Goal: Task Accomplishment & Management: Manage account settings

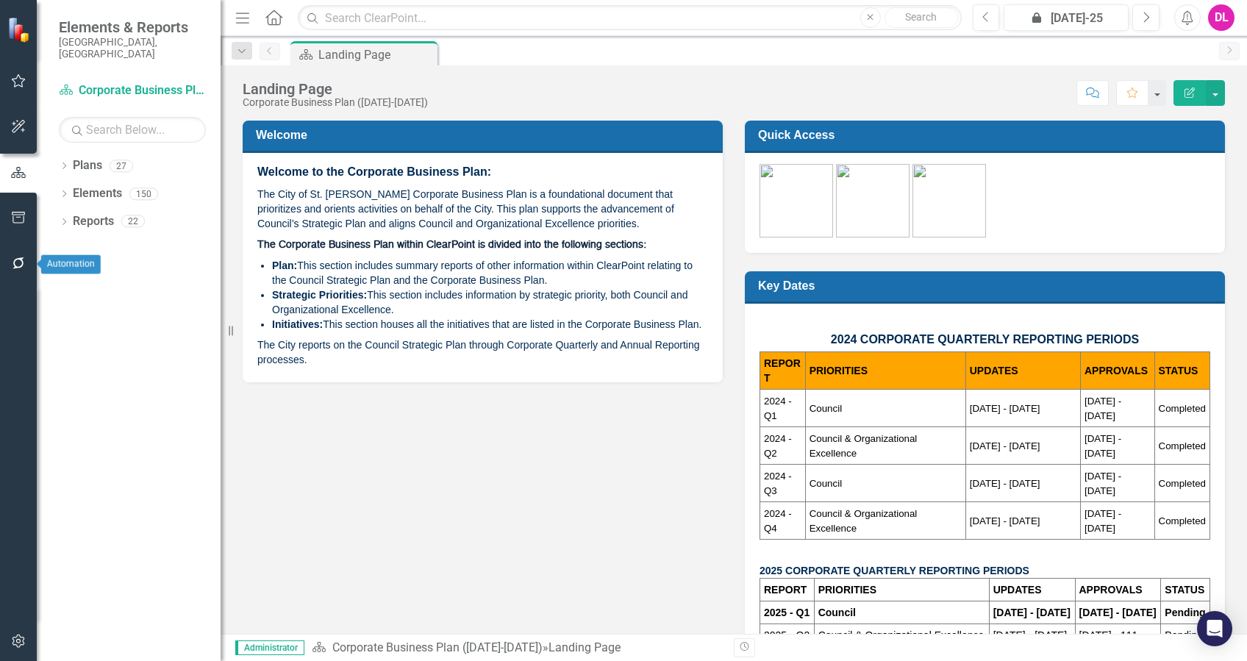
click at [11, 265] on icon "button" at bounding box center [18, 263] width 15 height 12
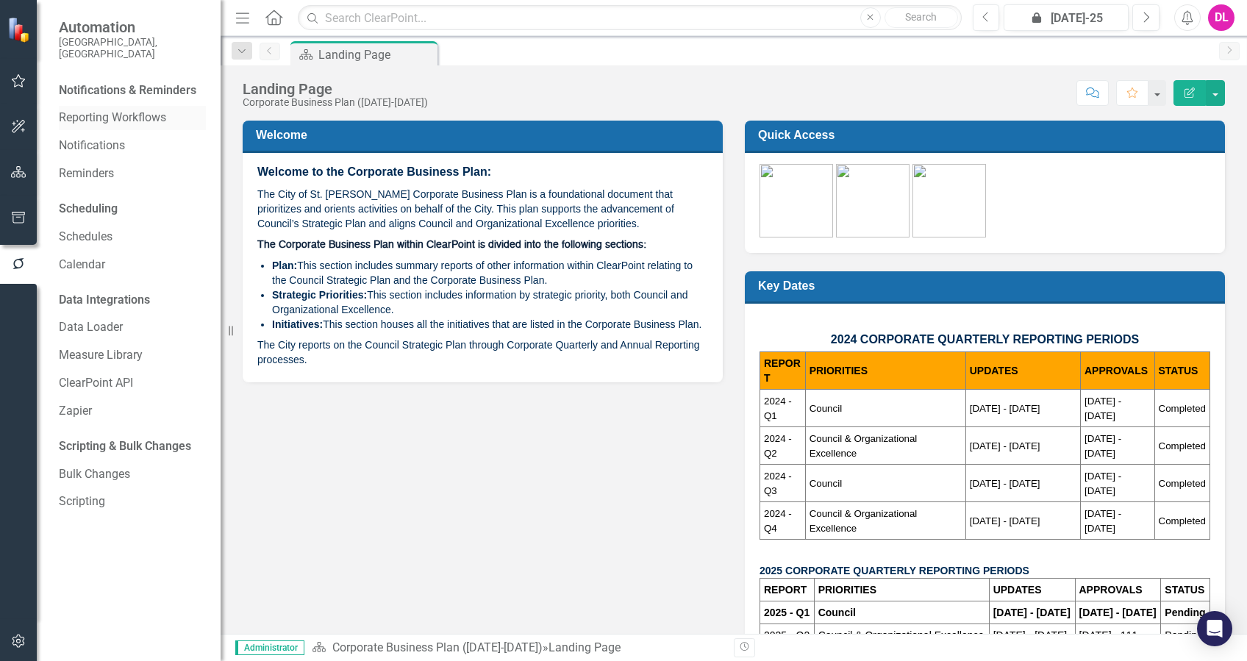
click at [109, 110] on link "Reporting Workflows" at bounding box center [132, 118] width 147 height 17
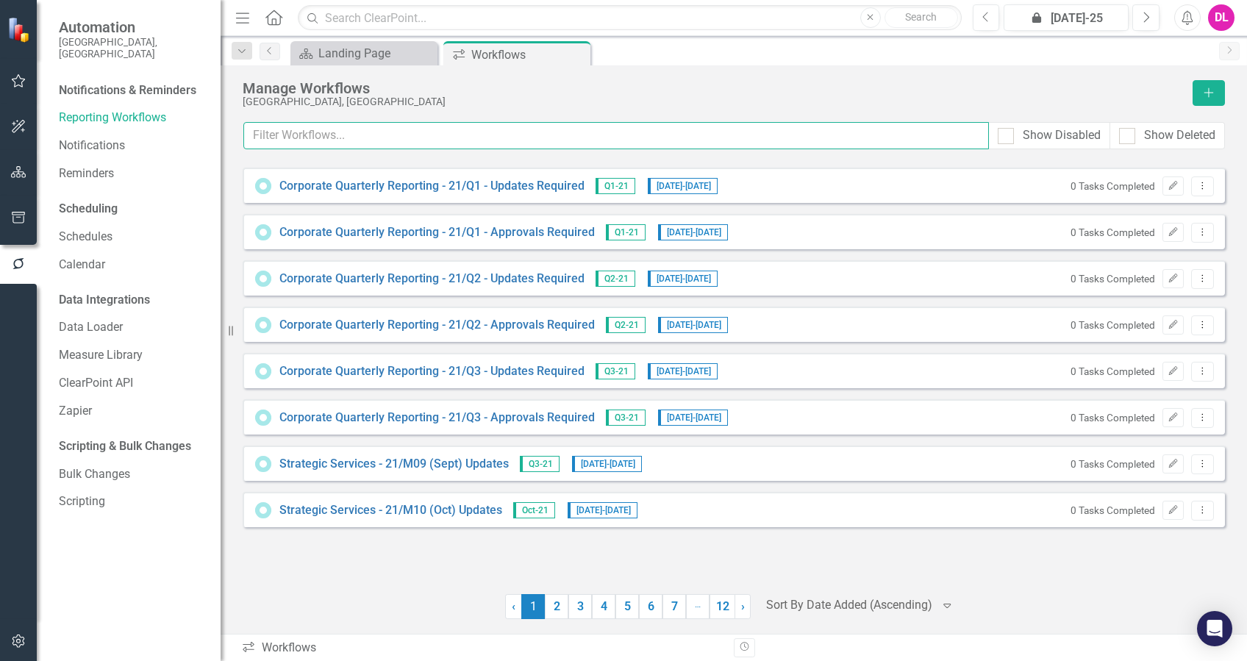
click at [412, 140] on input "text" at bounding box center [615, 135] width 745 height 27
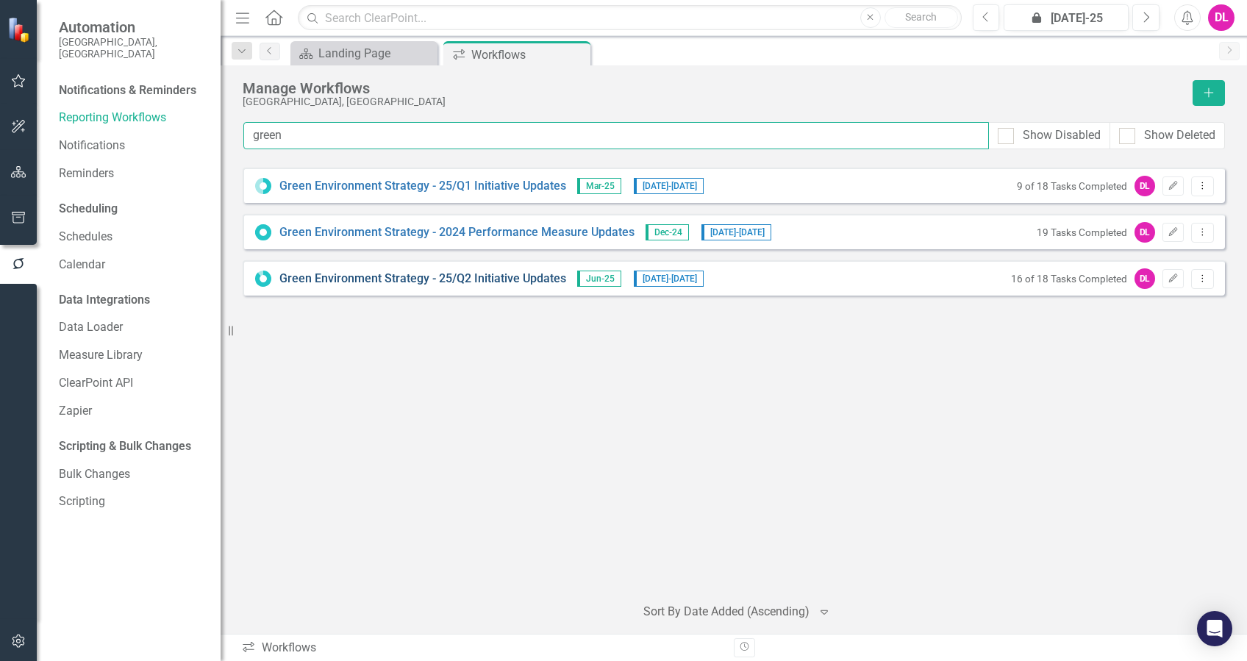
type input "green"
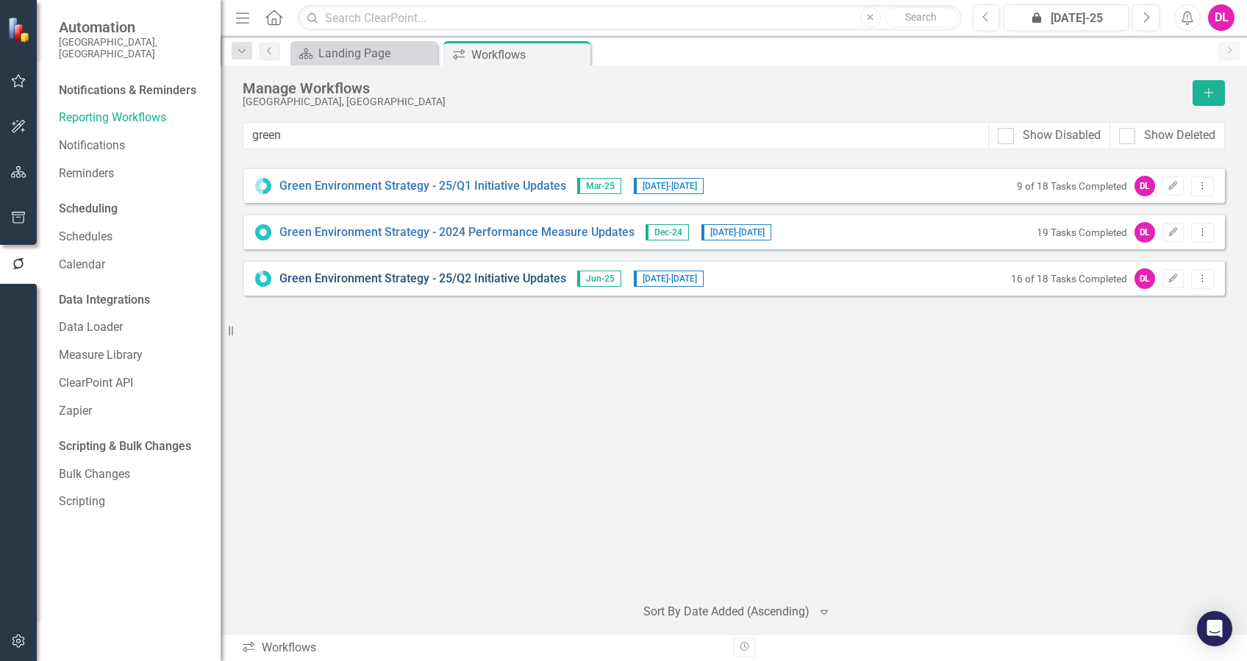
click at [484, 277] on link "Green Environment Strategy - 25/Q2 Initiative Updates" at bounding box center [422, 279] width 287 height 17
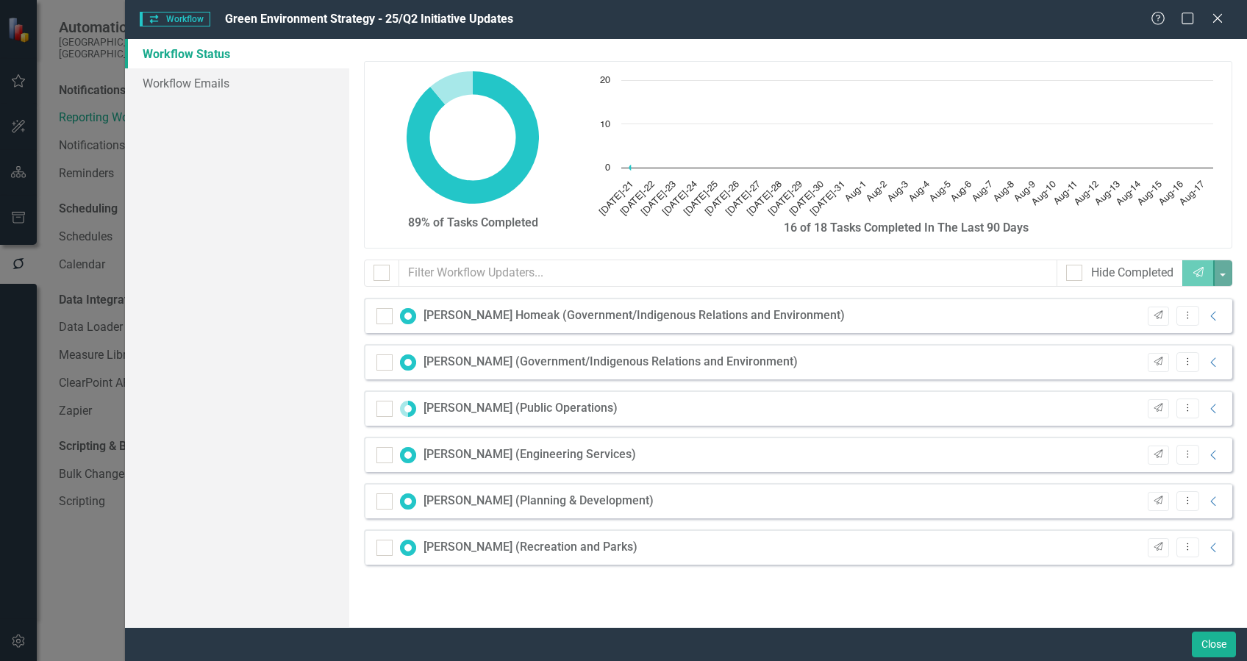
checkbox input "false"
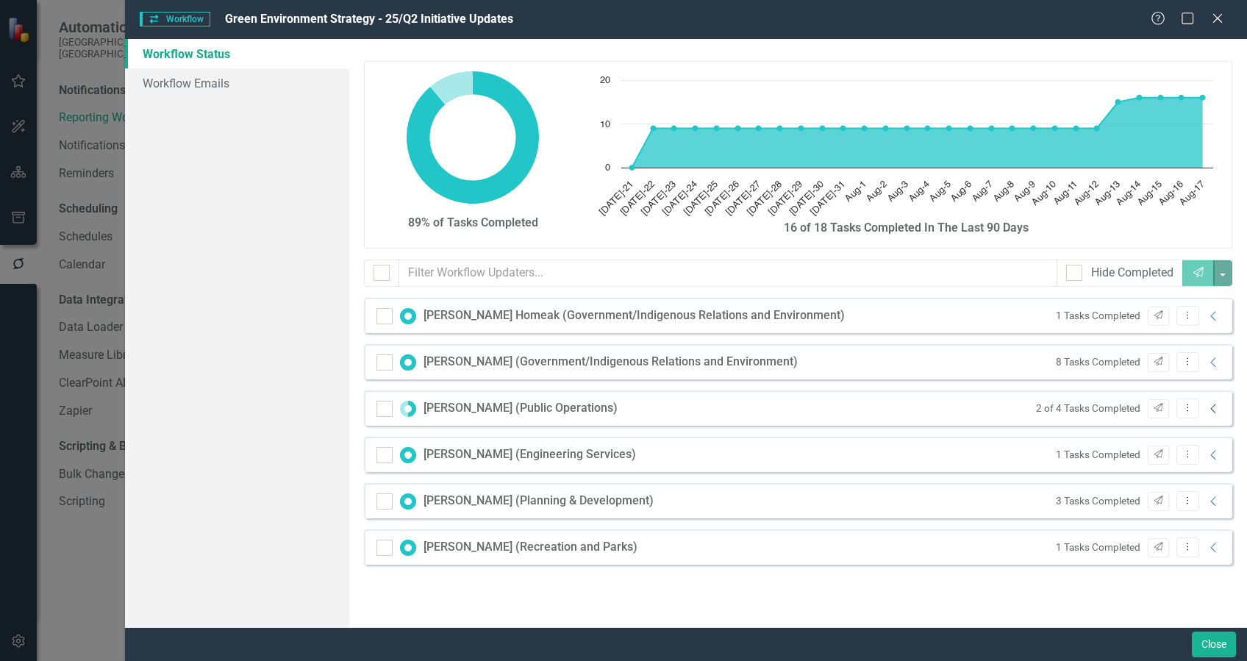
click at [1214, 411] on icon "Collapse" at bounding box center [1213, 409] width 15 height 12
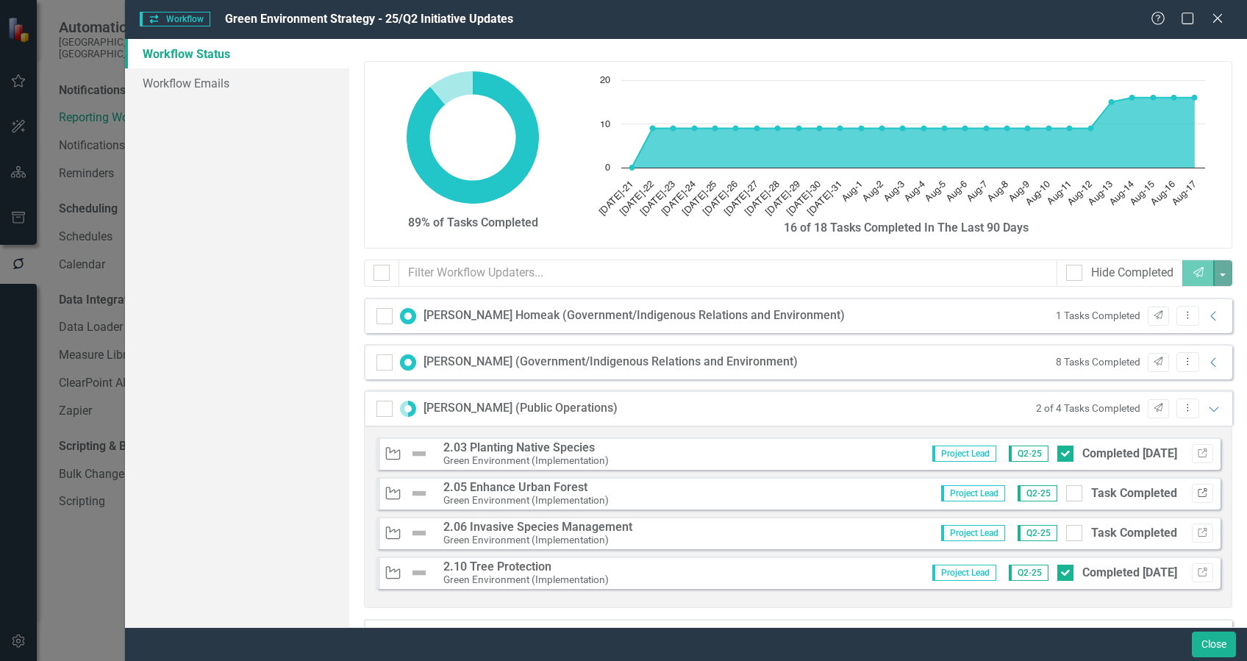
click at [1197, 495] on icon "Link" at bounding box center [1202, 493] width 11 height 9
click at [1197, 530] on icon "Link" at bounding box center [1202, 533] width 11 height 9
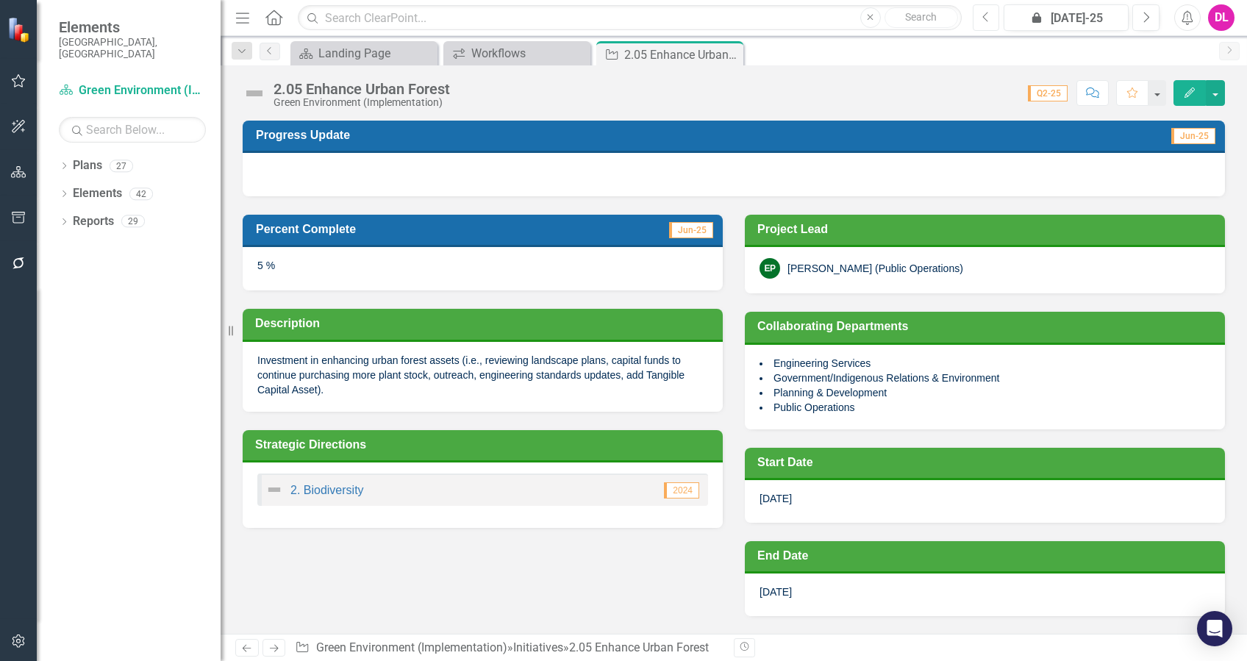
click at [984, 23] on icon "Previous" at bounding box center [986, 17] width 8 height 13
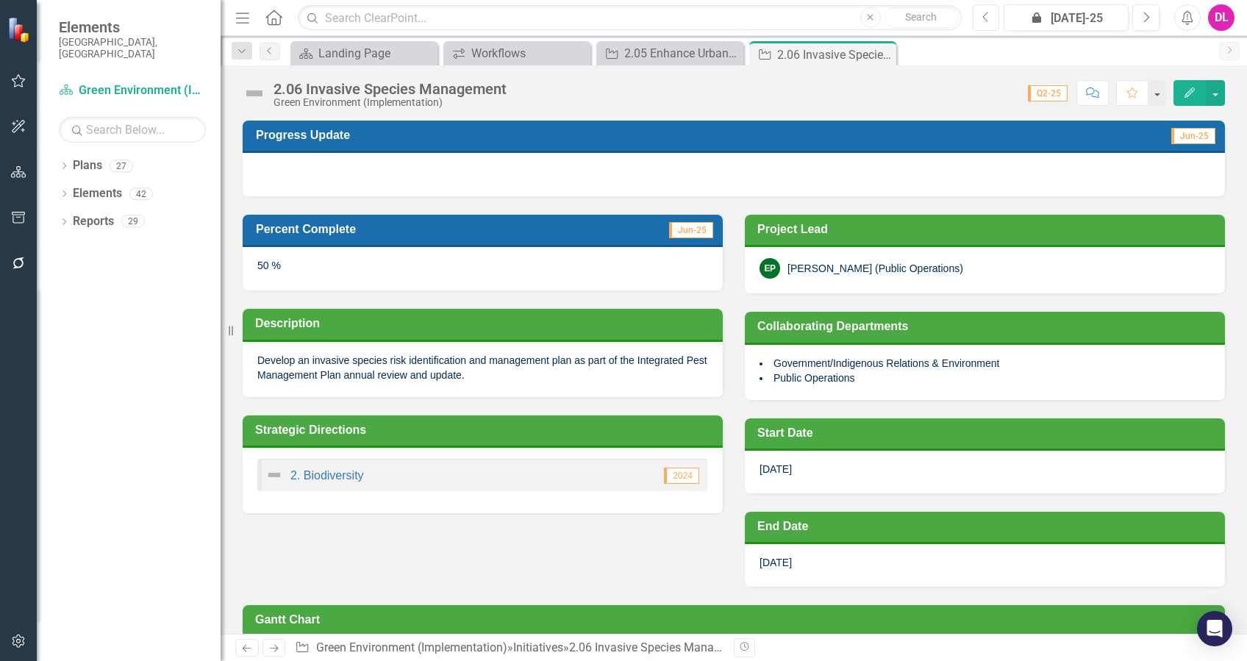
click at [991, 18] on button "Previous" at bounding box center [986, 17] width 27 height 26
click at [11, 263] on icon "button" at bounding box center [18, 263] width 15 height 12
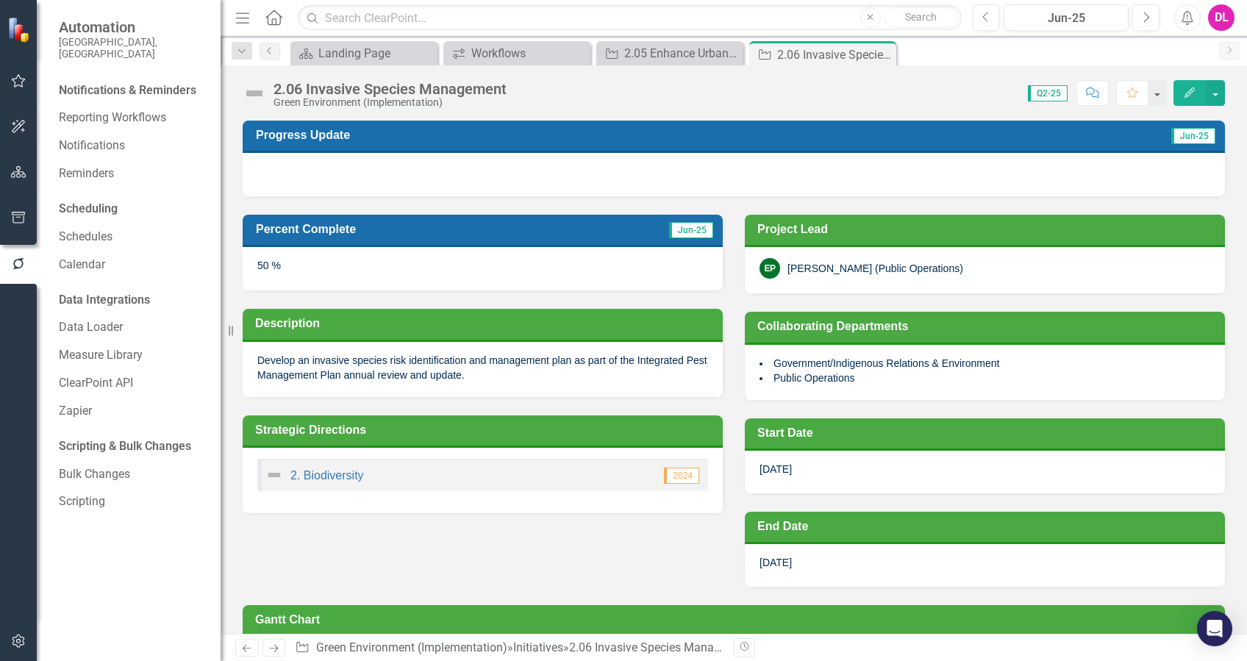
click at [7, 644] on button "button" at bounding box center [18, 641] width 33 height 31
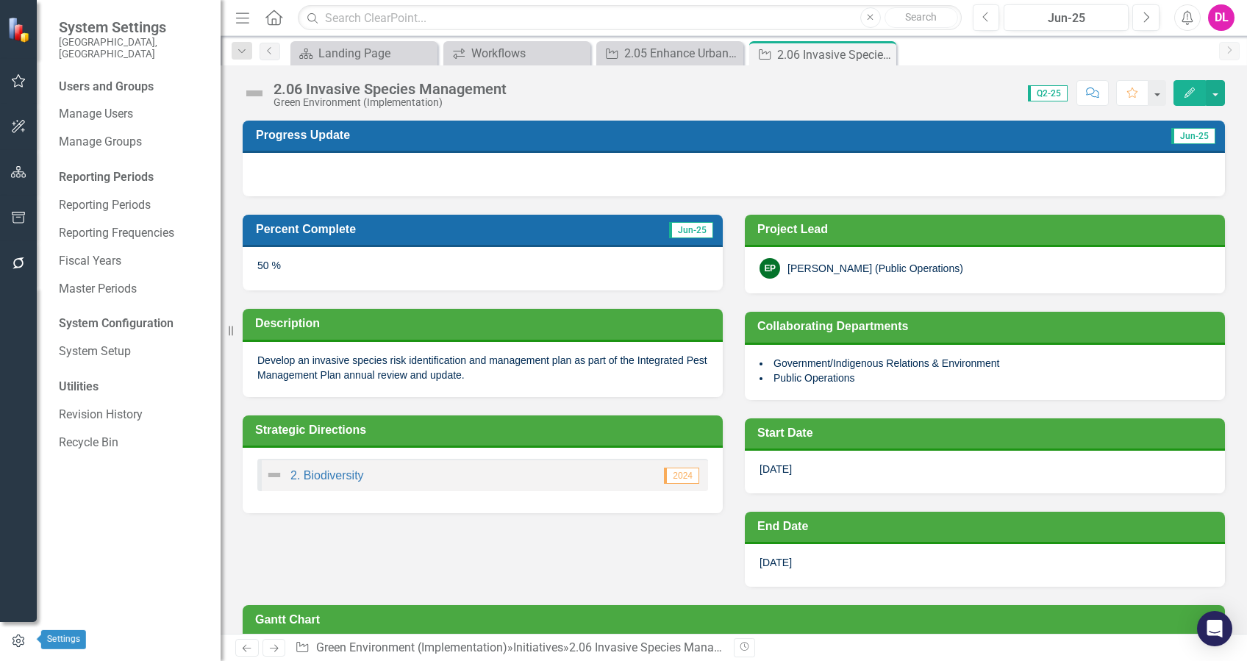
click at [24, 636] on icon "button" at bounding box center [18, 640] width 16 height 13
click at [101, 343] on link "System Setup" at bounding box center [132, 351] width 147 height 17
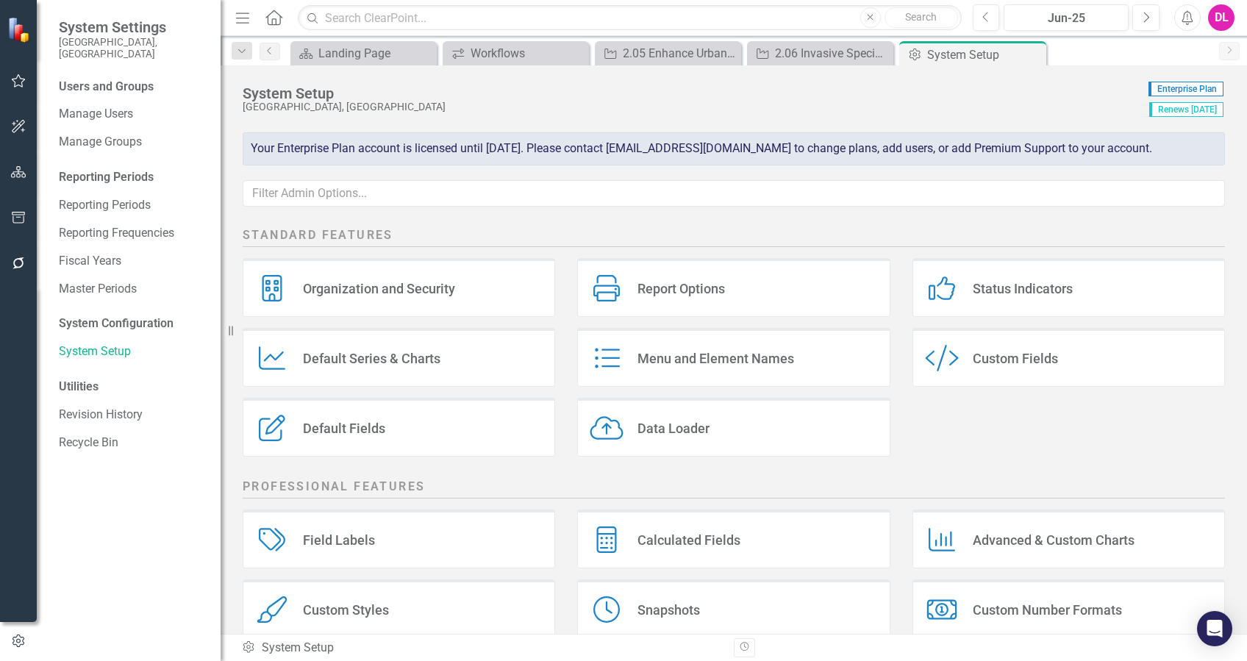
click at [1039, 280] on div "Status Indicators" at bounding box center [1023, 288] width 100 height 17
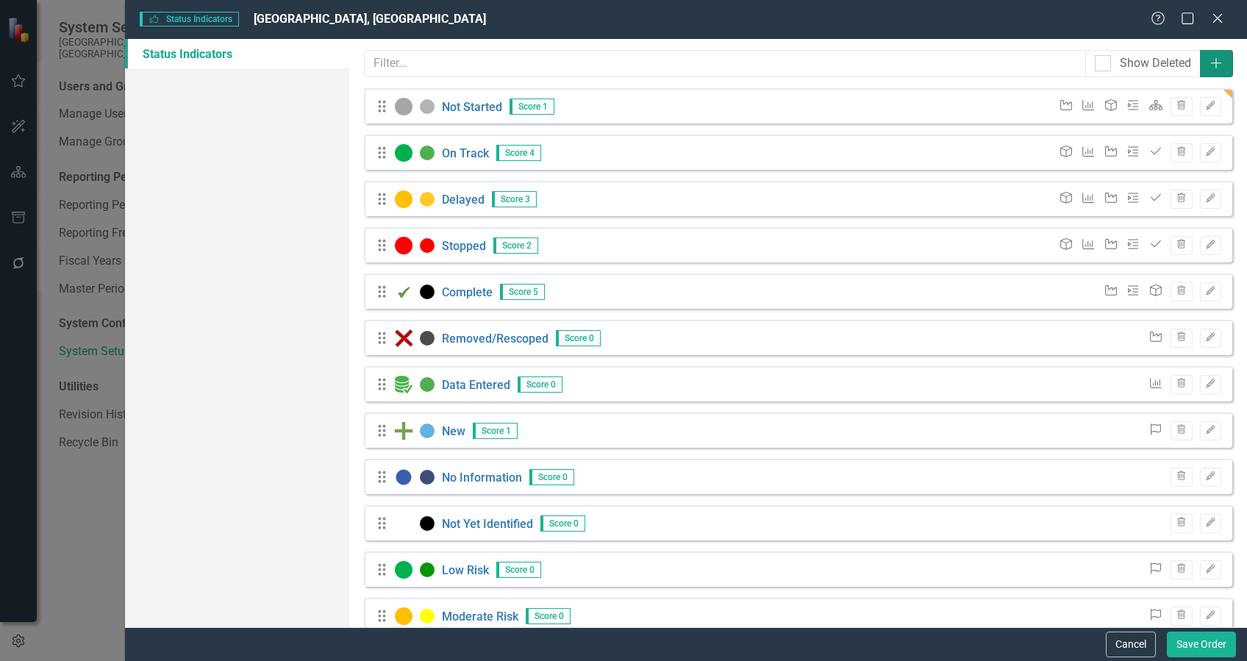
click at [1208, 69] on button "Add" at bounding box center [1216, 63] width 33 height 27
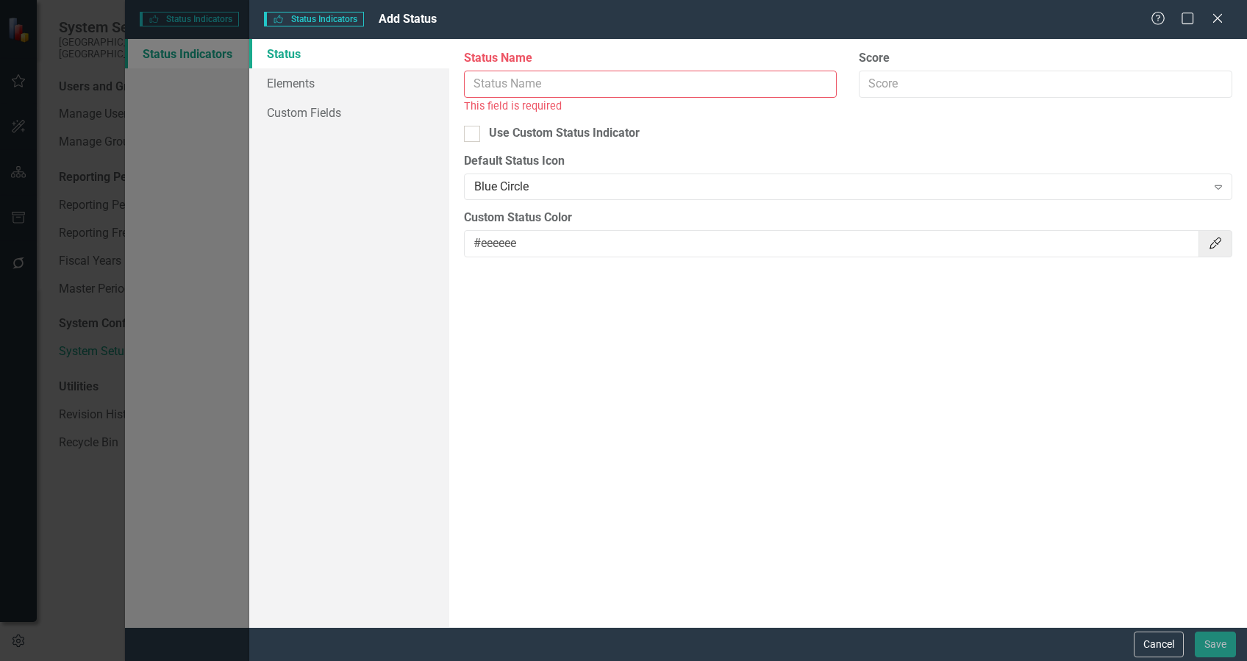
click at [554, 76] on input "Status Name" at bounding box center [650, 84] width 373 height 27
click at [947, 131] on div "Use Custom Status Indicator" at bounding box center [848, 133] width 768 height 17
click at [473, 131] on input "Use Custom Status Indicator" at bounding box center [469, 131] width 10 height 10
checkbox input "true"
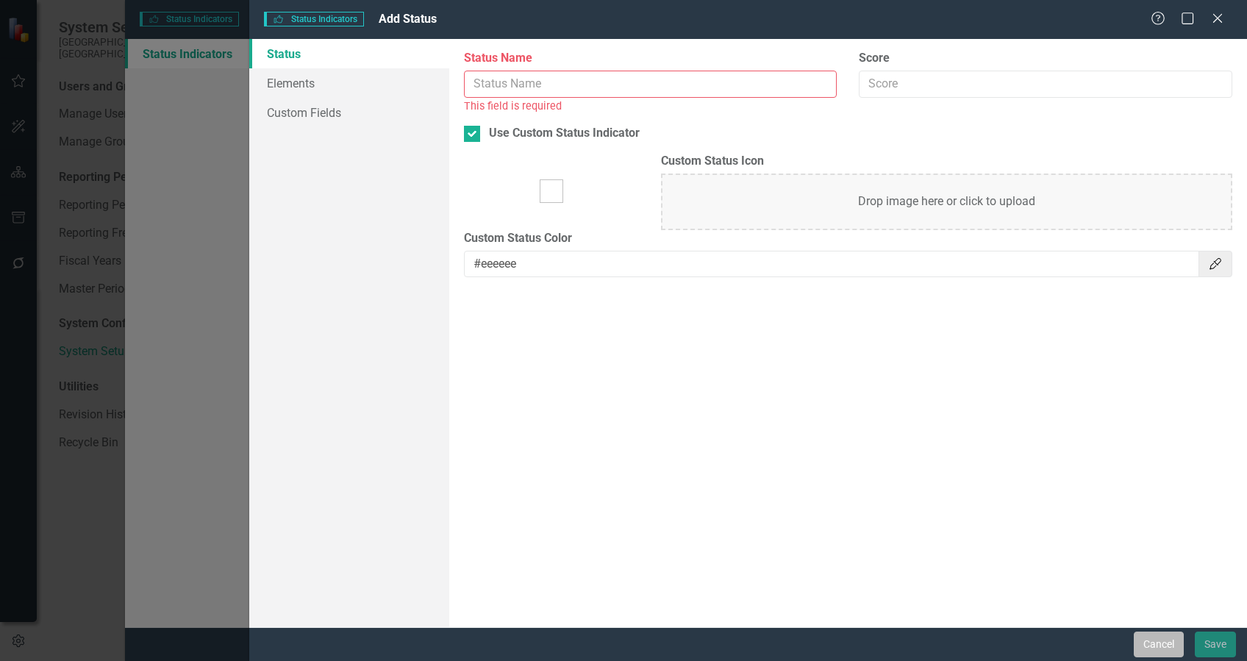
click at [1165, 641] on button "Cancel" at bounding box center [1159, 644] width 50 height 26
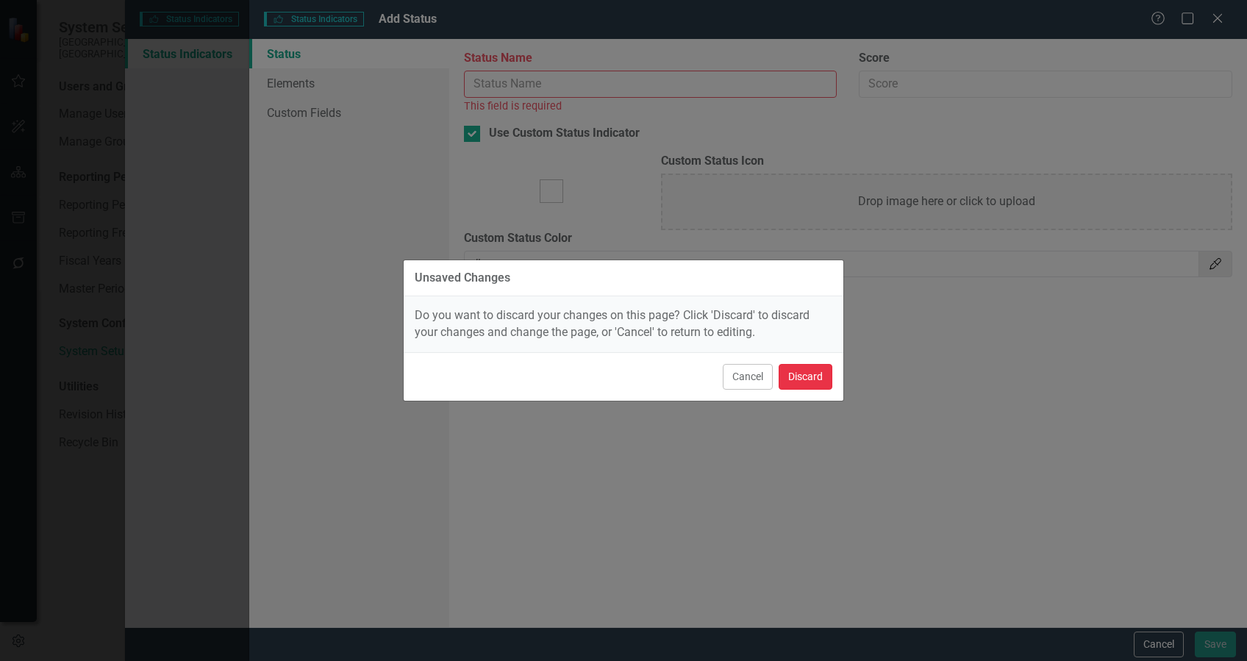
click at [808, 375] on button "Discard" at bounding box center [805, 377] width 54 height 26
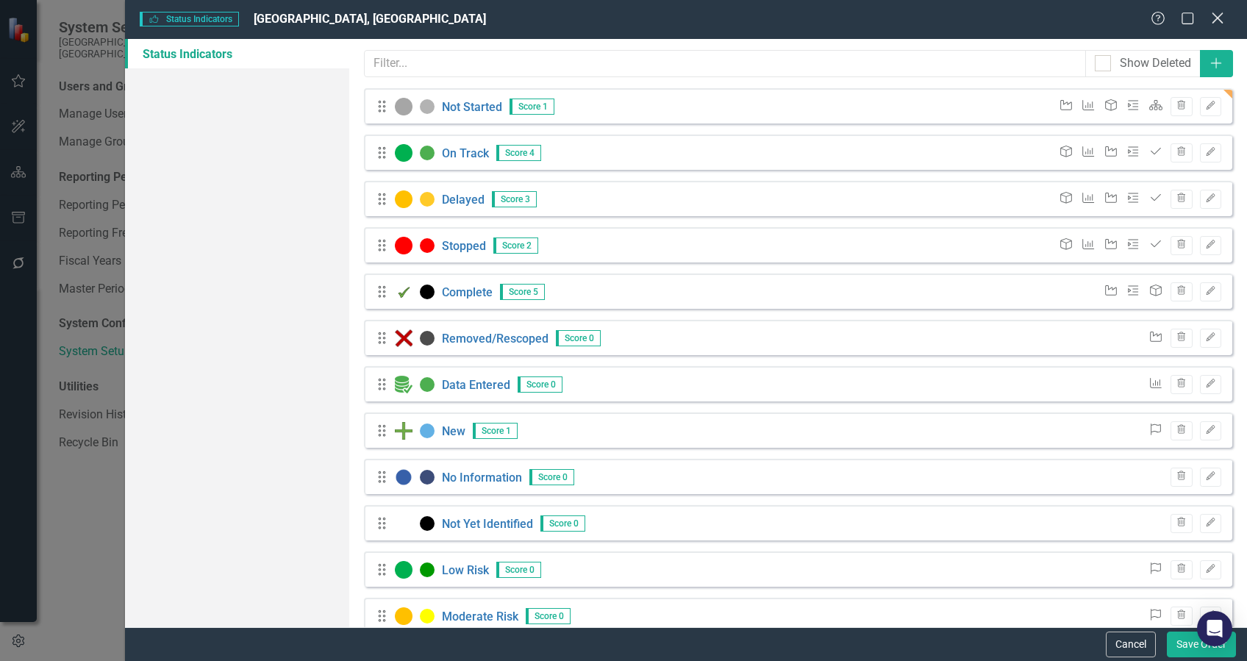
click at [1222, 16] on icon "Close" at bounding box center [1217, 18] width 18 height 14
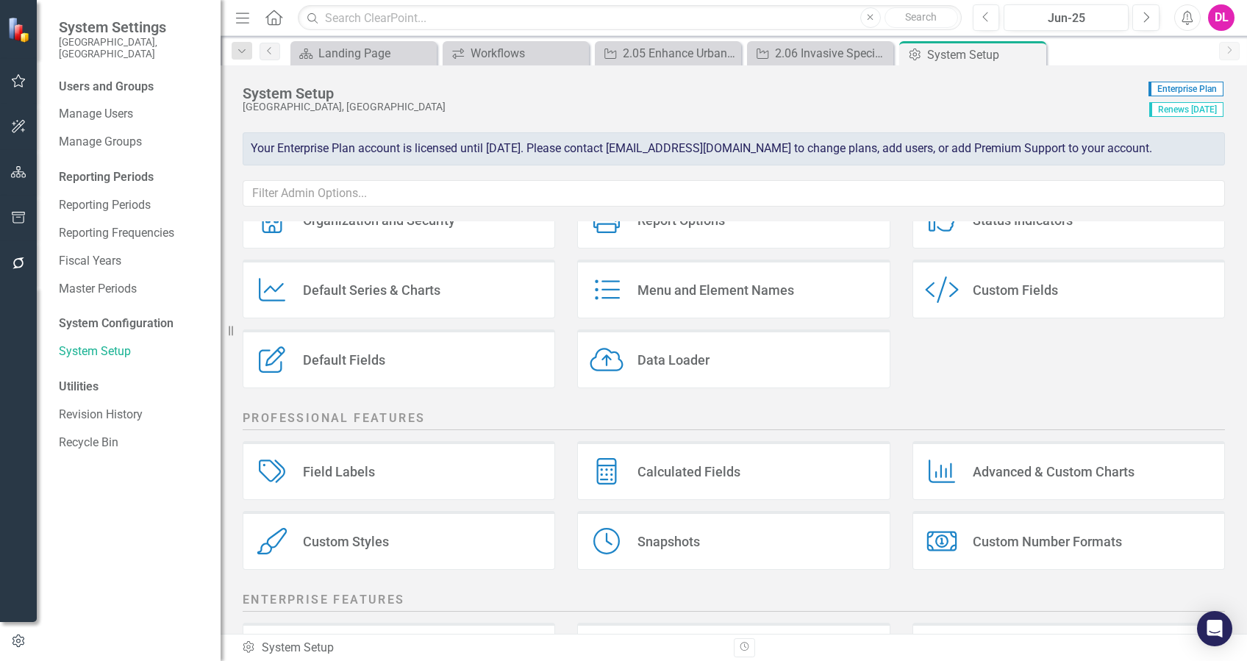
scroll to position [98, 0]
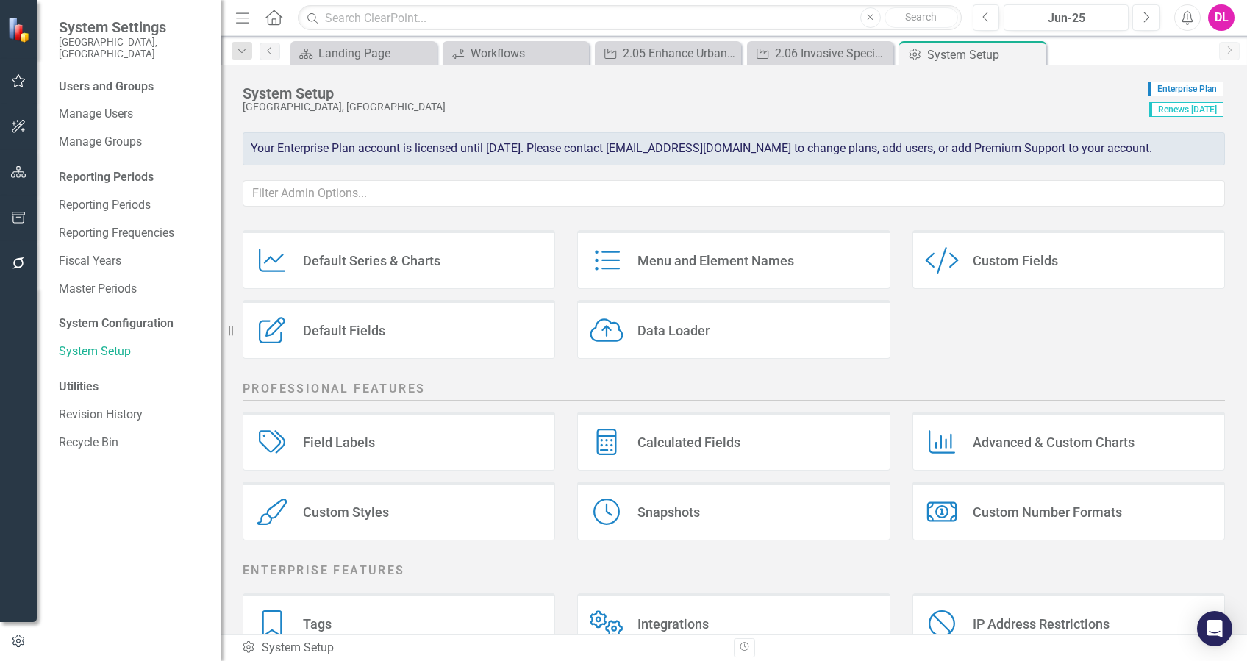
click at [759, 335] on div "Data Loader Data Loader" at bounding box center [733, 329] width 312 height 59
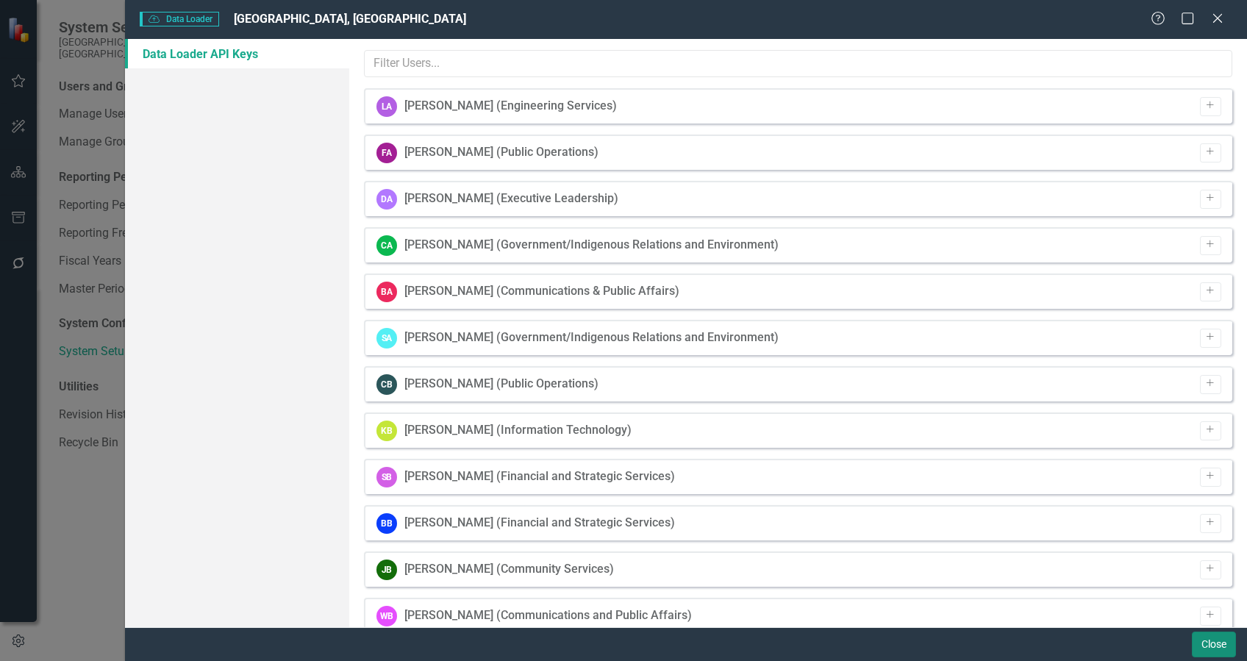
click at [1207, 645] on button "Close" at bounding box center [1214, 644] width 44 height 26
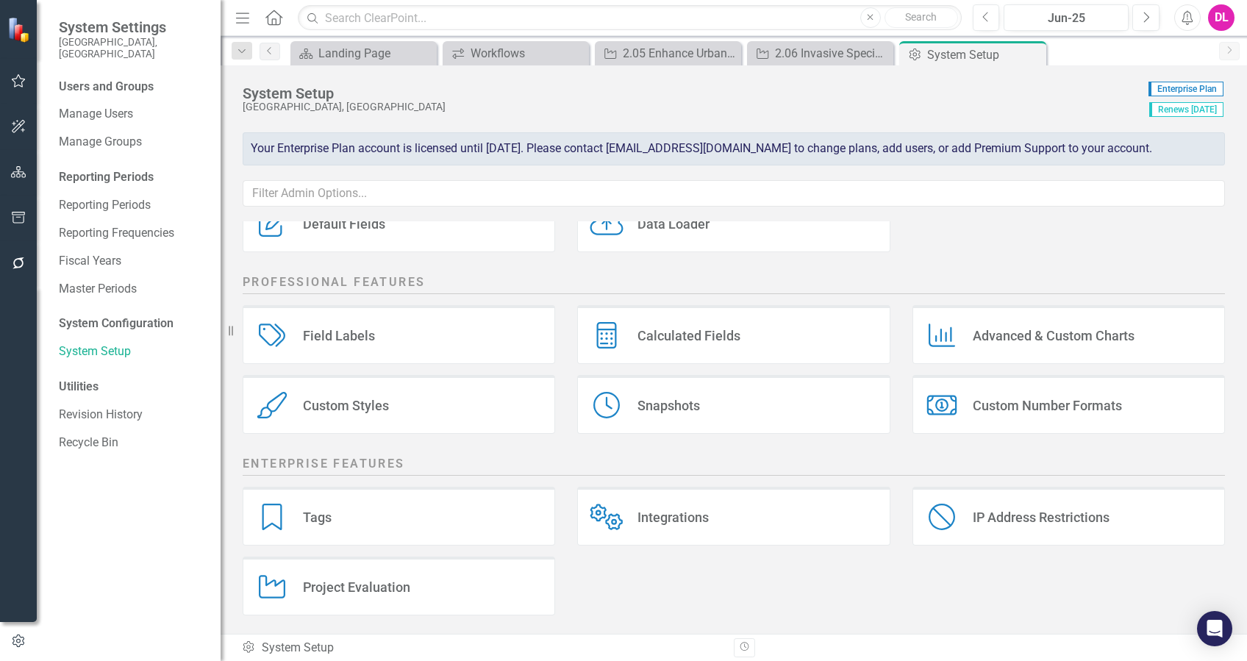
scroll to position [207, 0]
click at [18, 262] on icon "button" at bounding box center [18, 263] width 15 height 12
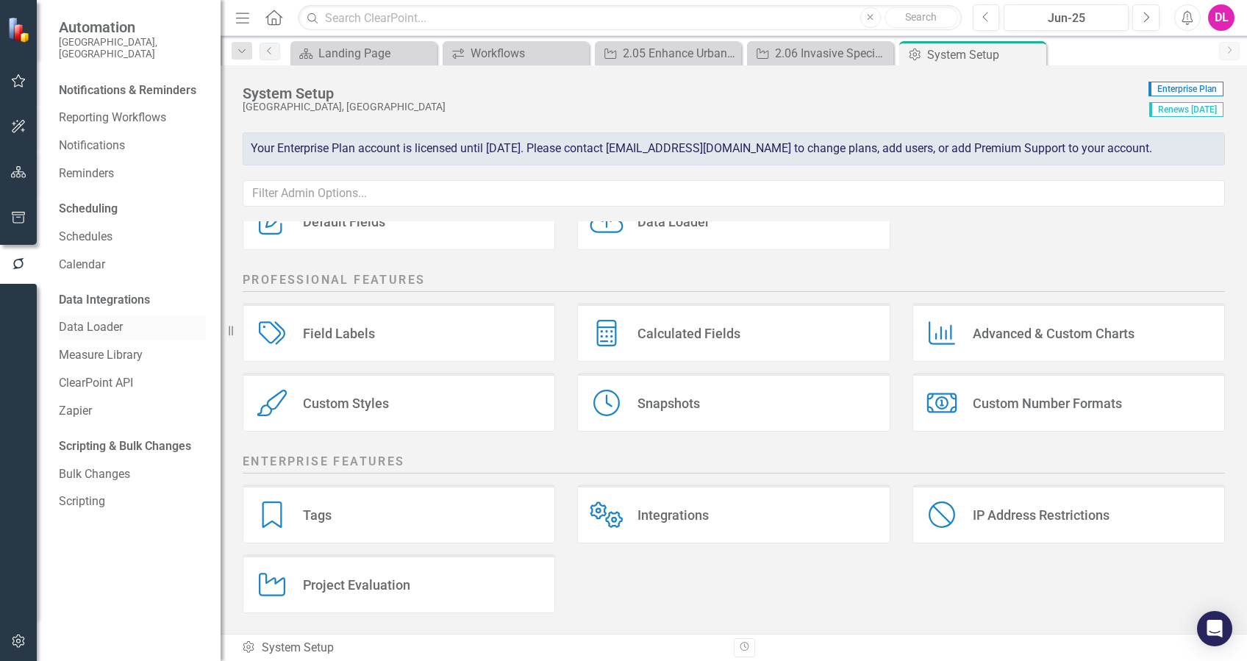
click at [121, 319] on link "Data Loader" at bounding box center [132, 327] width 147 height 17
